Goal: Contribute content

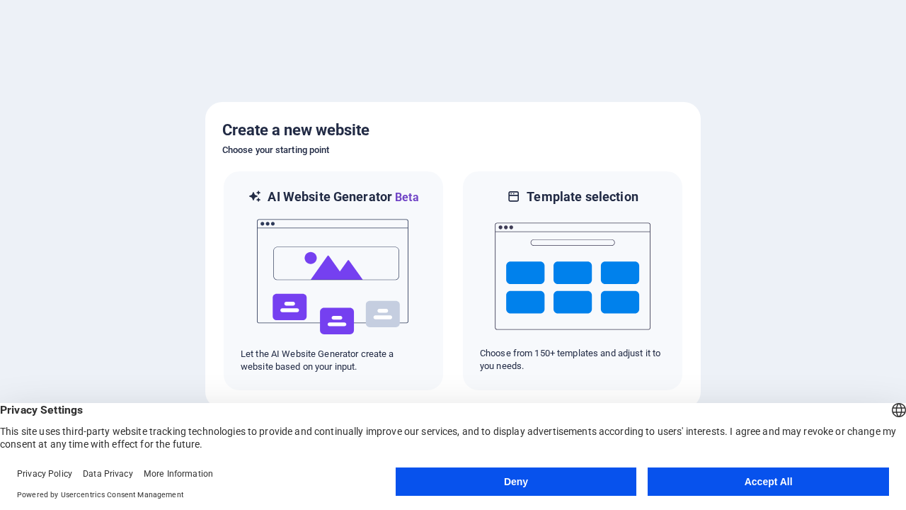
click at [516, 481] on button "Deny" at bounding box center [516, 481] width 241 height 28
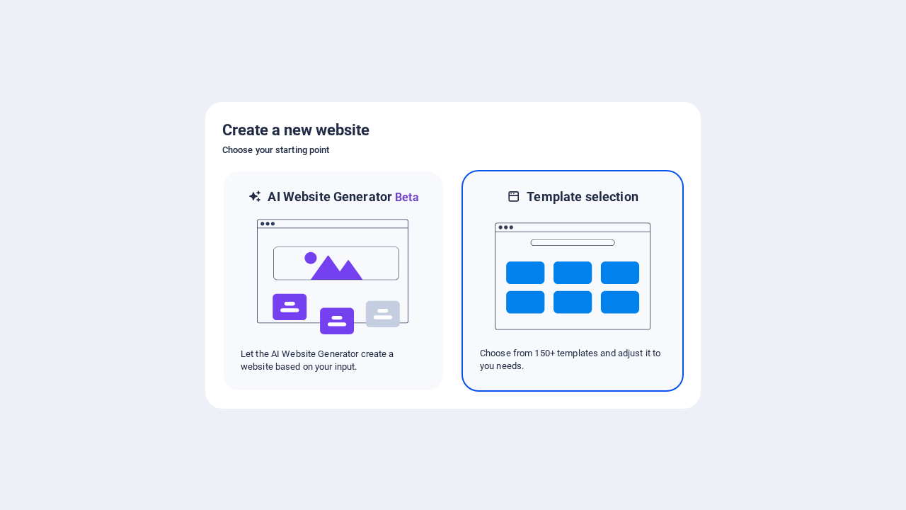
click at [573, 280] on img at bounding box center [573, 276] width 156 height 142
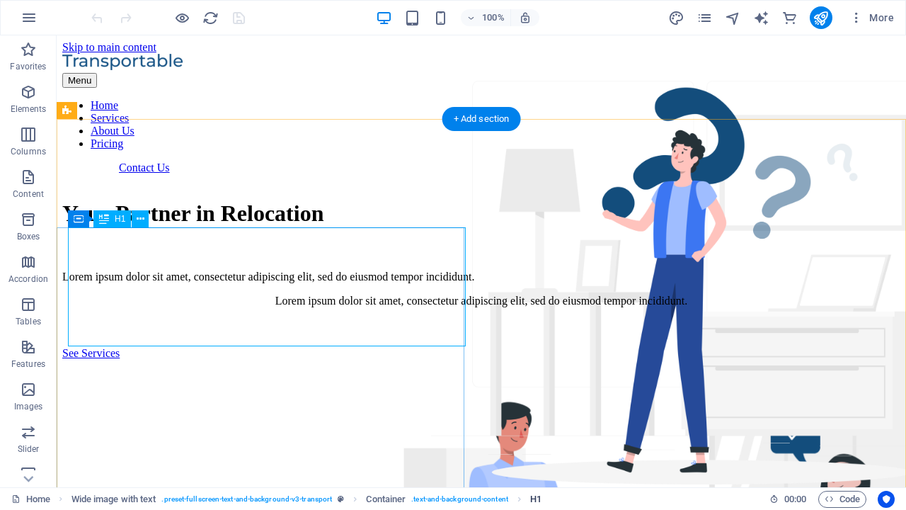
click at [536, 498] on span "H1" at bounding box center [535, 499] width 11 height 17
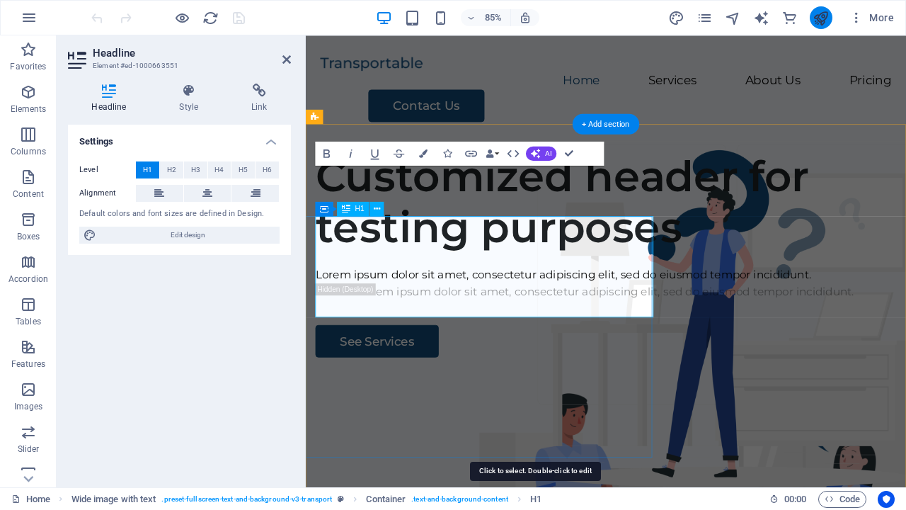
click at [820, 18] on icon "publish" at bounding box center [821, 18] width 16 height 16
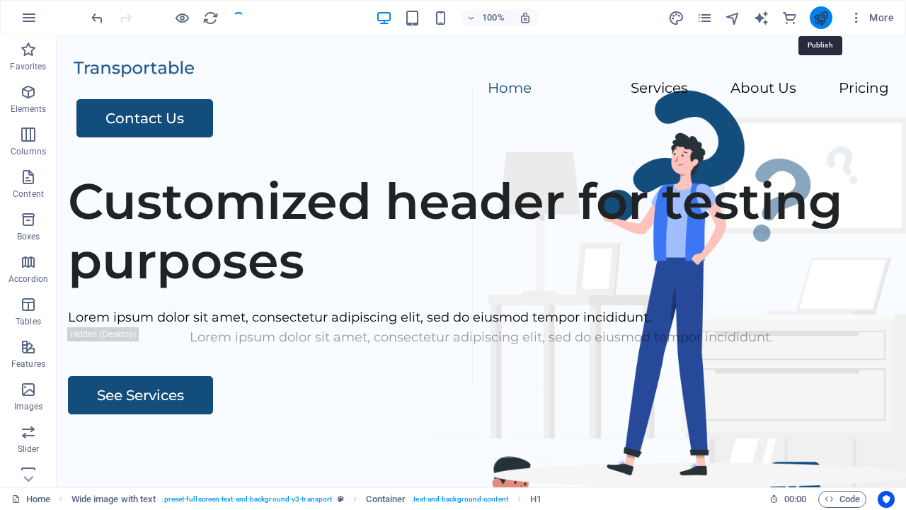
checkbox input "false"
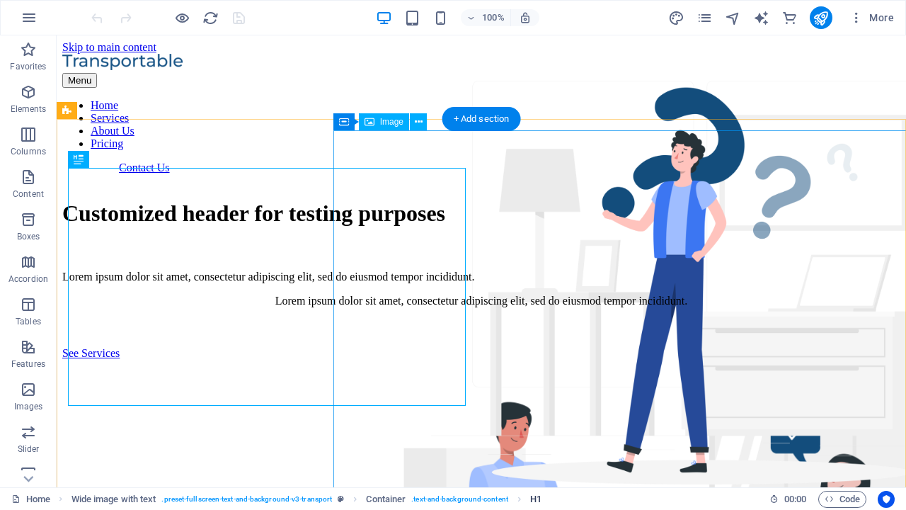
click at [536, 498] on span "H1" at bounding box center [535, 499] width 11 height 17
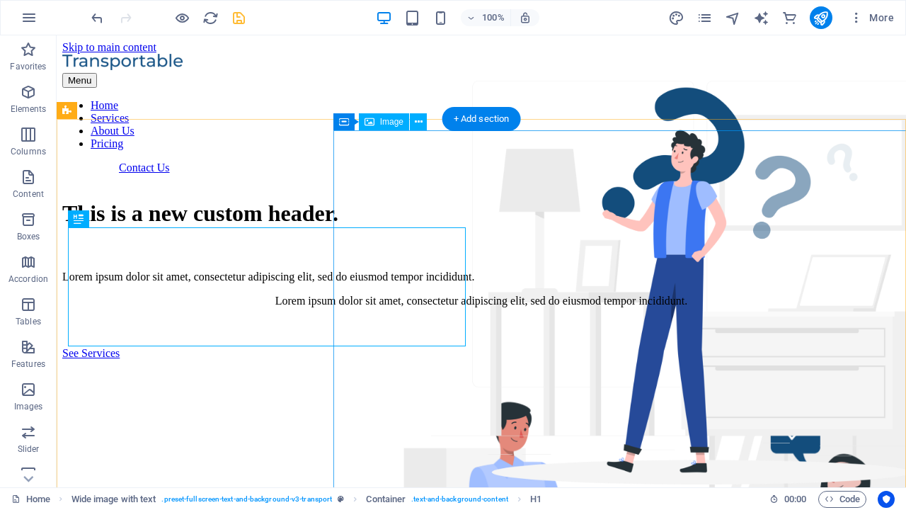
click at [239, 18] on icon "save" at bounding box center [239, 18] width 16 height 16
checkbox input "false"
click at [29, 18] on icon "button" at bounding box center [29, 17] width 17 height 17
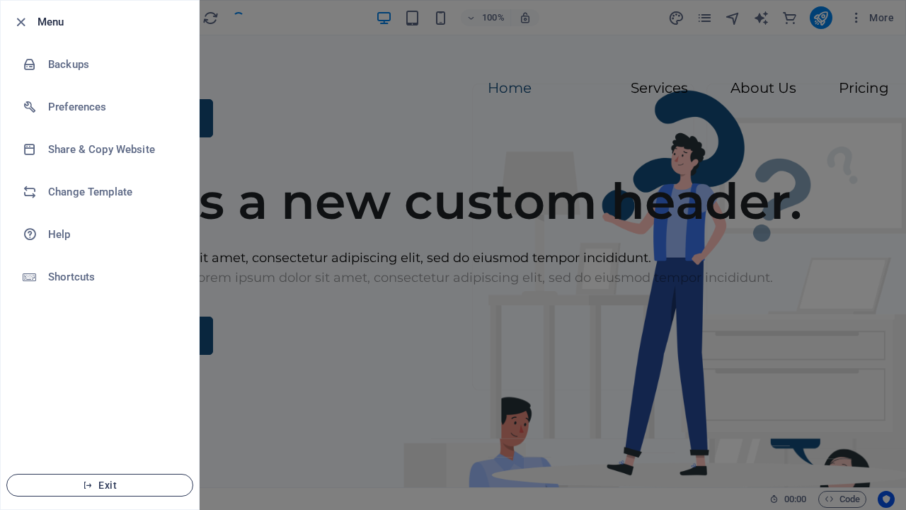
click at [100, 485] on span "Exit" at bounding box center [99, 484] width 163 height 11
